Goal: Use online tool/utility: Utilize a website feature to perform a specific function

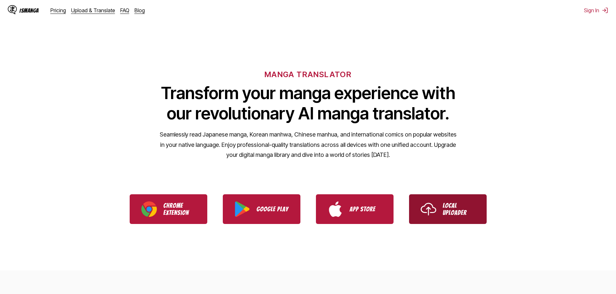
click at [482, 212] on link "Local Uploader" at bounding box center [448, 210] width 78 height 30
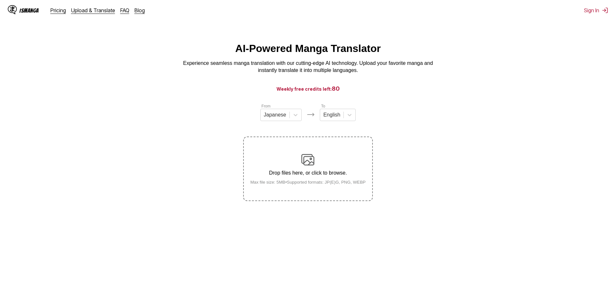
click at [307, 174] on p "Drop files here, or click to browse." at bounding box center [308, 173] width 126 height 6
click at [0, 0] on input "Drop files here, or click to browse. Max file size: 5MB • Supported formats: JP…" at bounding box center [0, 0] width 0 height 0
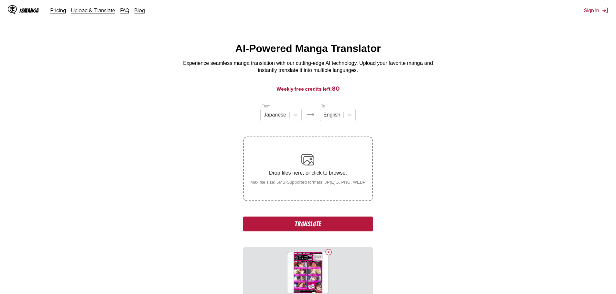
click at [335, 233] on div "From Japanese To English Drop files here, or click to browse. Max file size: 5M…" at bounding box center [307, 201] width 129 height 196
click at [335, 229] on button "Translate" at bounding box center [307, 224] width 129 height 15
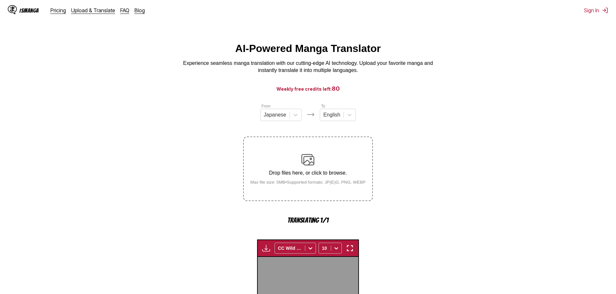
scroll to position [191, 0]
